Goal: Task Accomplishment & Management: Use online tool/utility

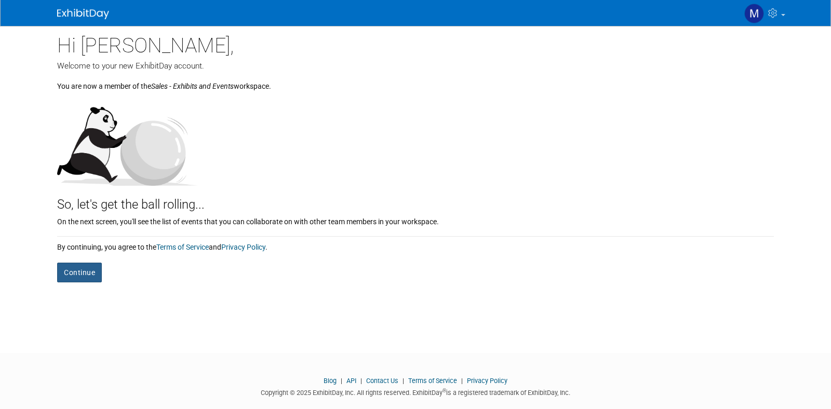
click at [62, 276] on button "Continue" at bounding box center [79, 273] width 45 height 20
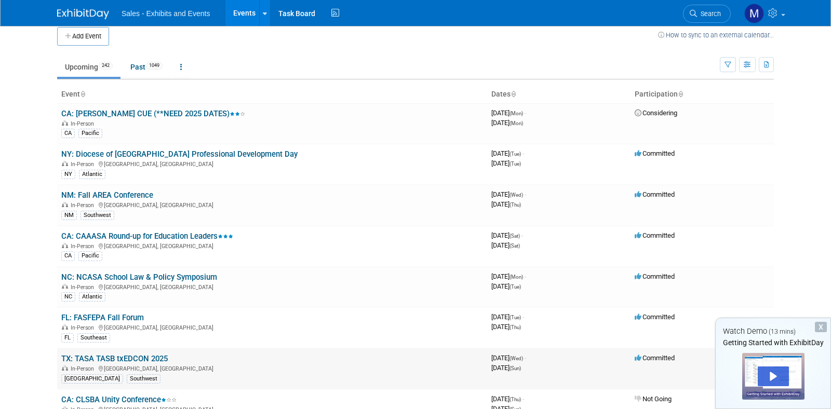
scroll to position [10, 0]
click at [133, 318] on link "FL: FASFEPA Fall Forum" at bounding box center [102, 317] width 83 height 9
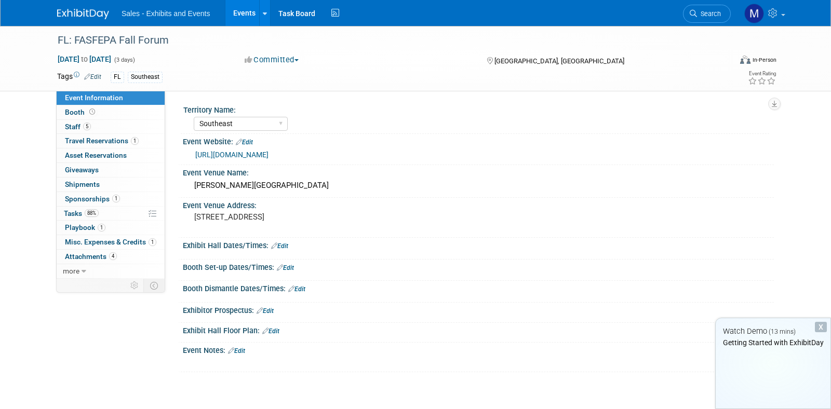
select select "Southeast"
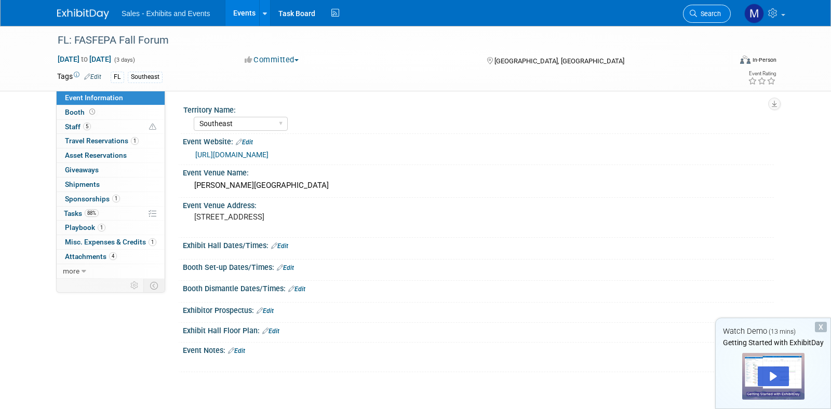
click at [715, 17] on span "Search" at bounding box center [709, 14] width 24 height 8
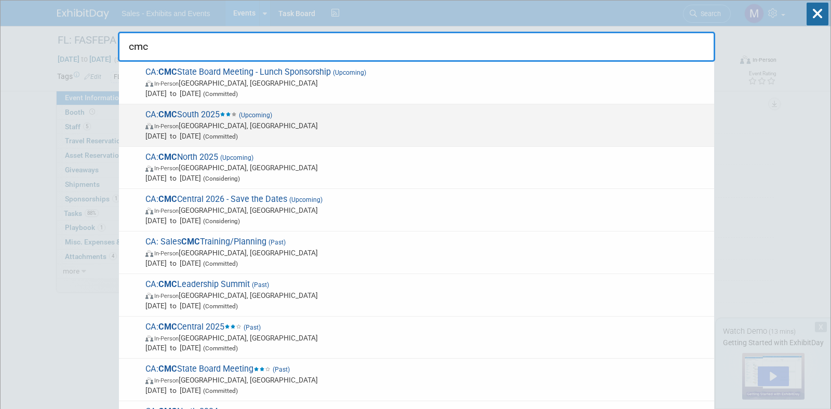
type input "cmc"
click at [181, 112] on span "CA: CMC South 2025 (Upcoming) In-Person [GEOGRAPHIC_DATA], [GEOGRAPHIC_DATA] [D…" at bounding box center [425, 126] width 567 height 32
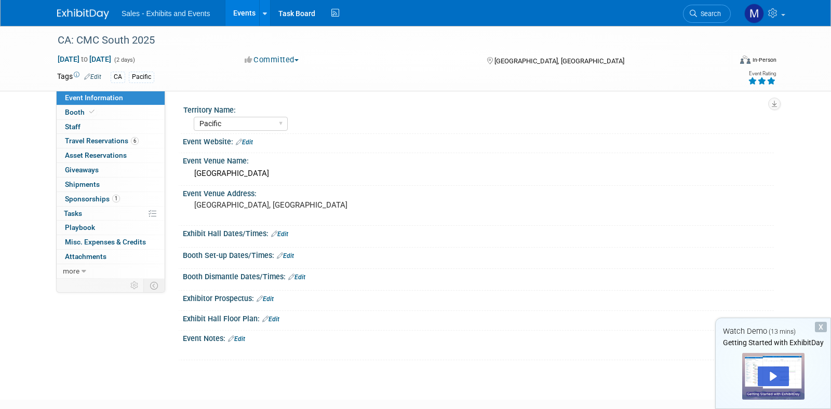
select select "Pacific"
click at [119, 139] on span "Travel Reservations 6" at bounding box center [102, 141] width 74 height 8
